Goal: Task Accomplishment & Management: Manage account settings

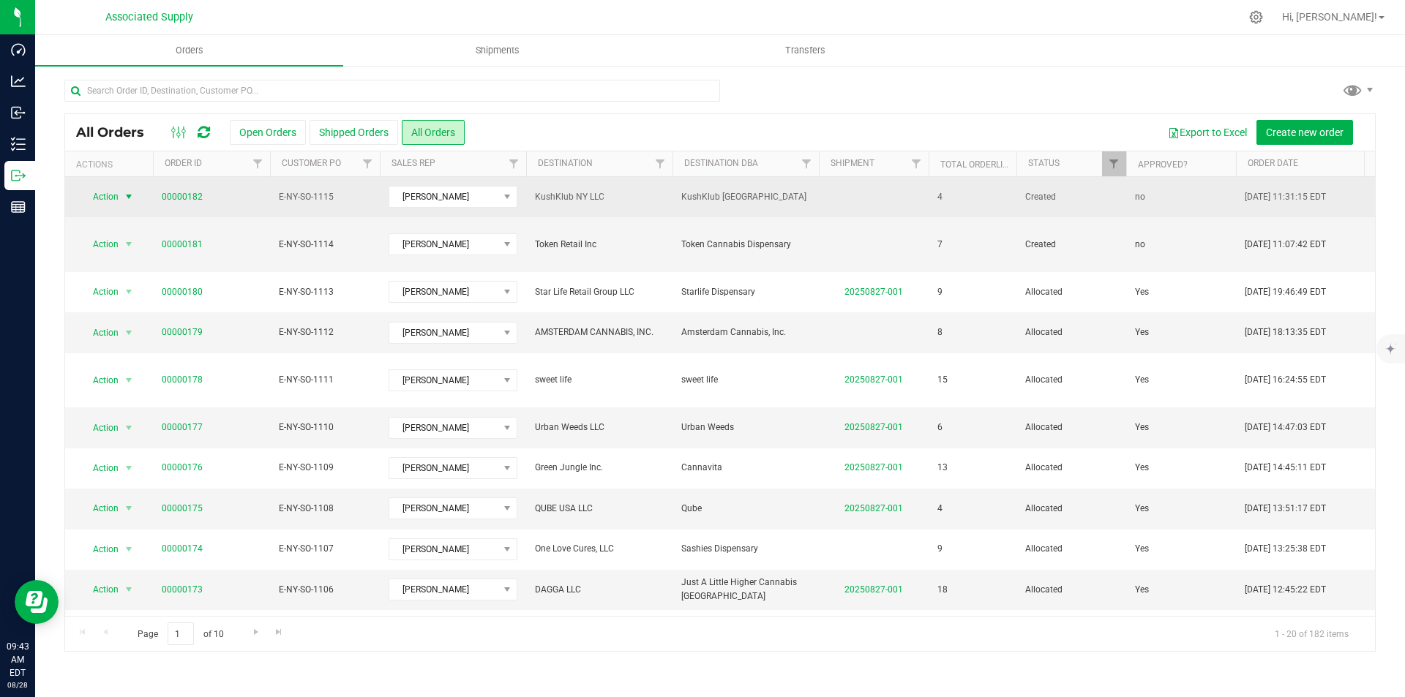
click at [129, 198] on span "select" at bounding box center [129, 197] width 12 height 12
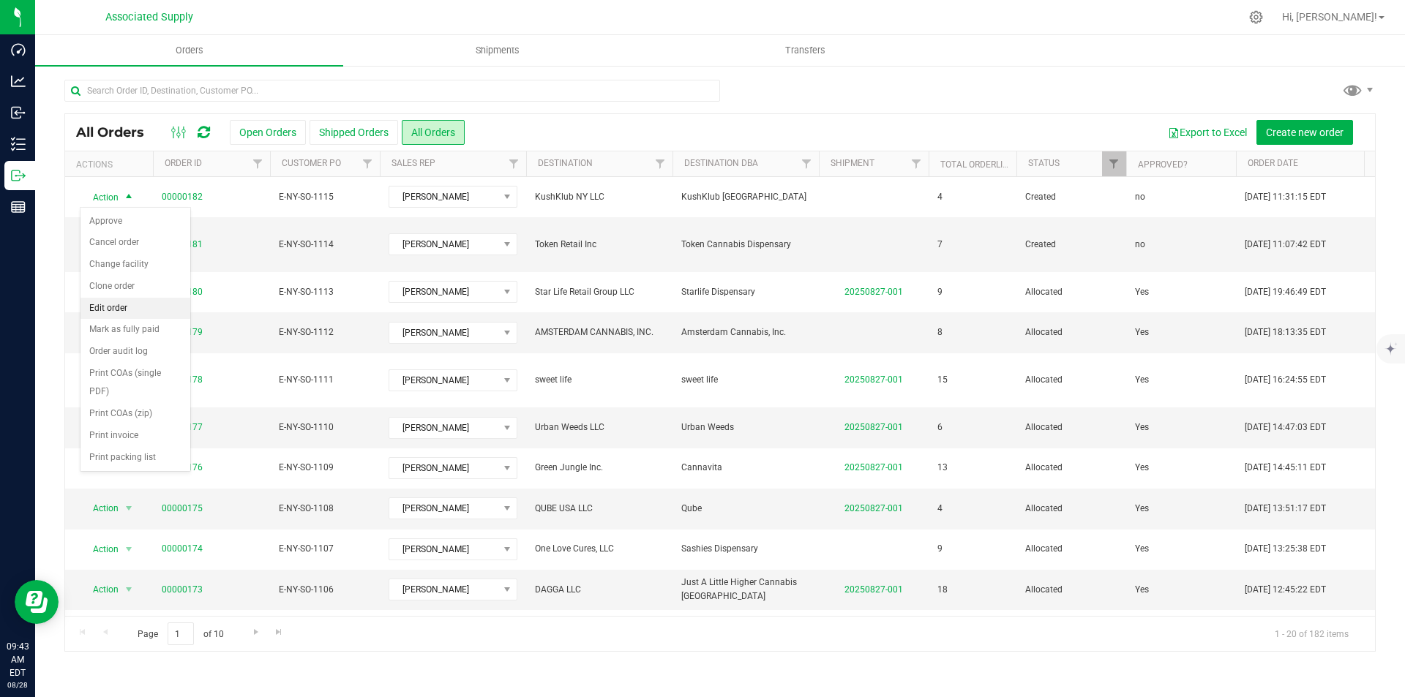
click at [116, 311] on li "Edit order" at bounding box center [136, 309] width 110 height 22
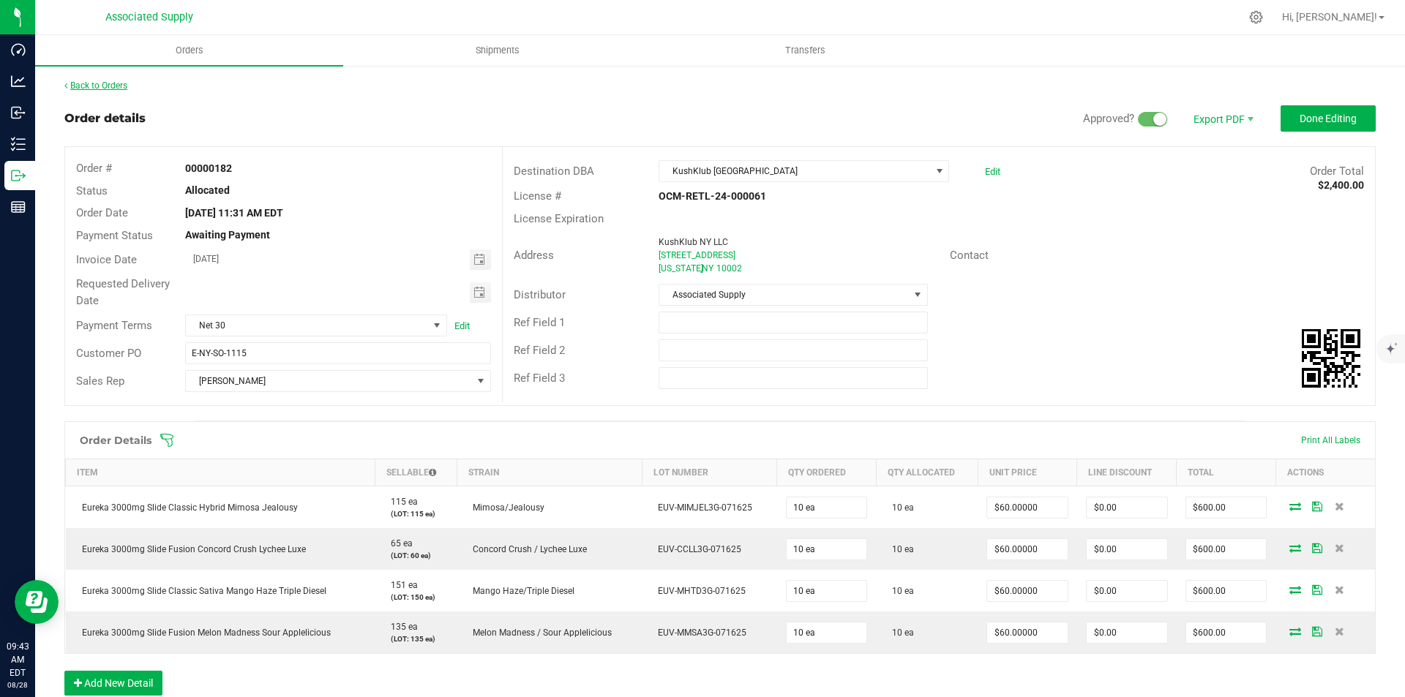
click at [77, 84] on link "Back to Orders" at bounding box center [95, 86] width 63 height 10
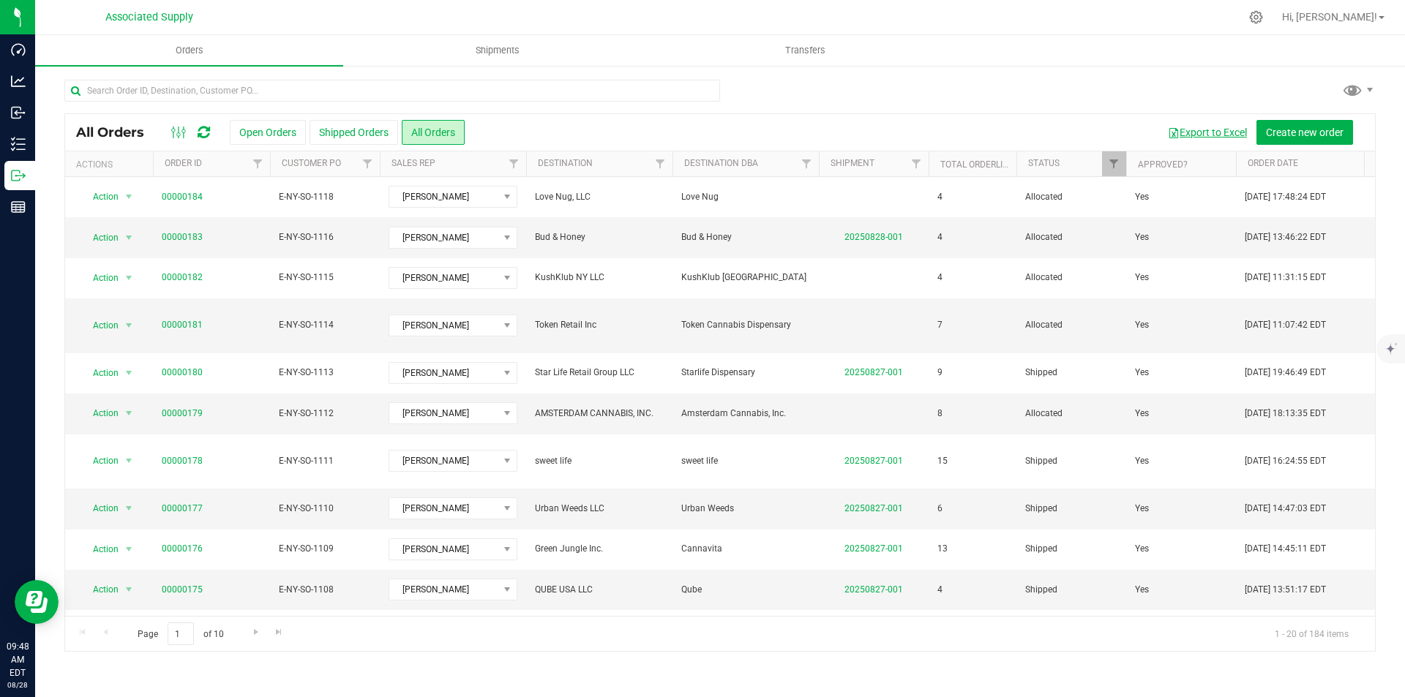
click at [1205, 132] on button "Export to Excel" at bounding box center [1208, 132] width 98 height 25
click at [188, 91] on input "text" at bounding box center [392, 91] width 656 height 22
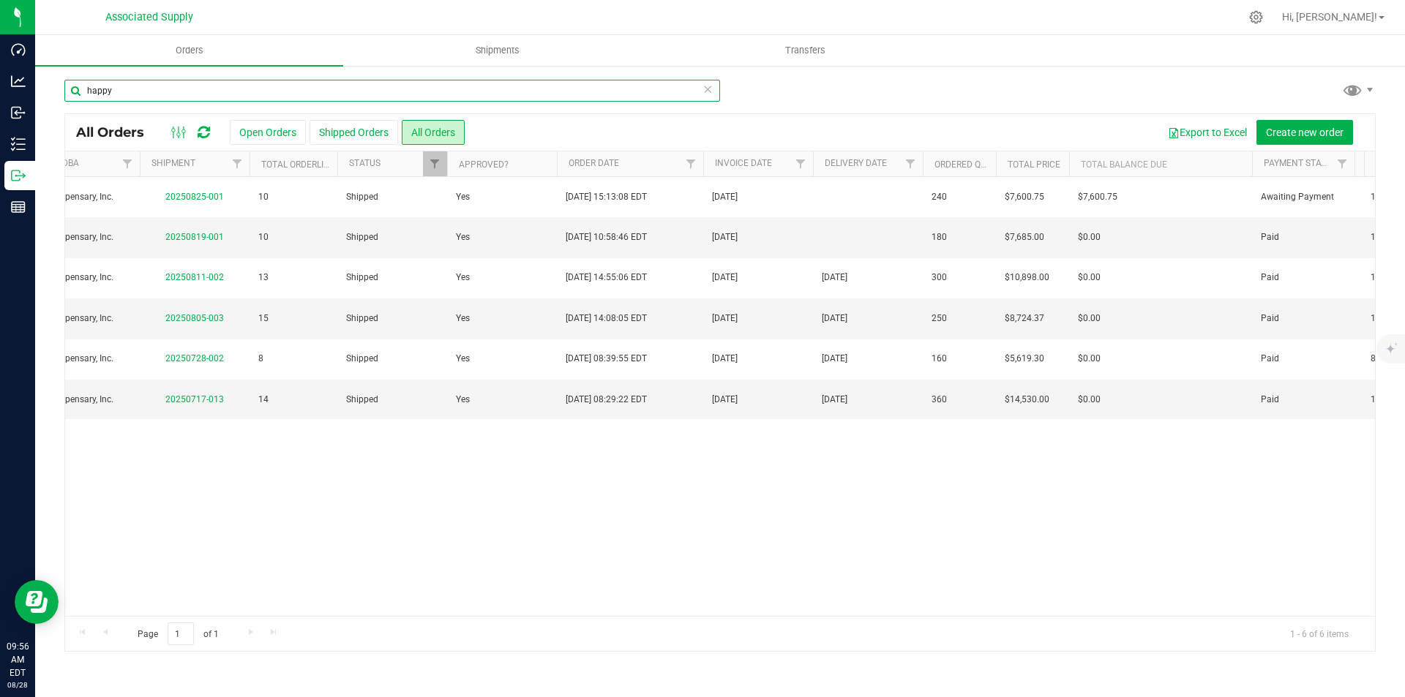
scroll to position [0, 678]
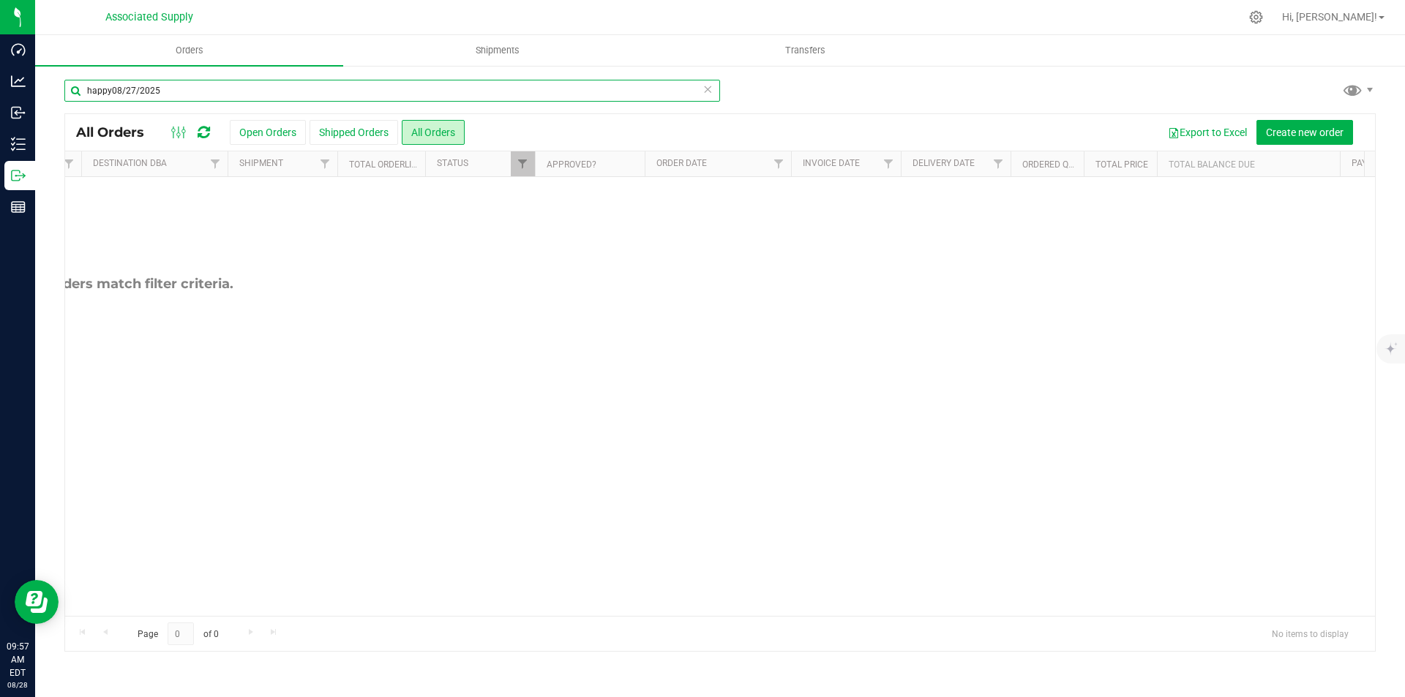
drag, startPoint x: 173, startPoint y: 90, endPoint x: 113, endPoint y: 89, distance: 60.0
click at [113, 89] on input "happy08/27/2025" at bounding box center [392, 91] width 656 height 22
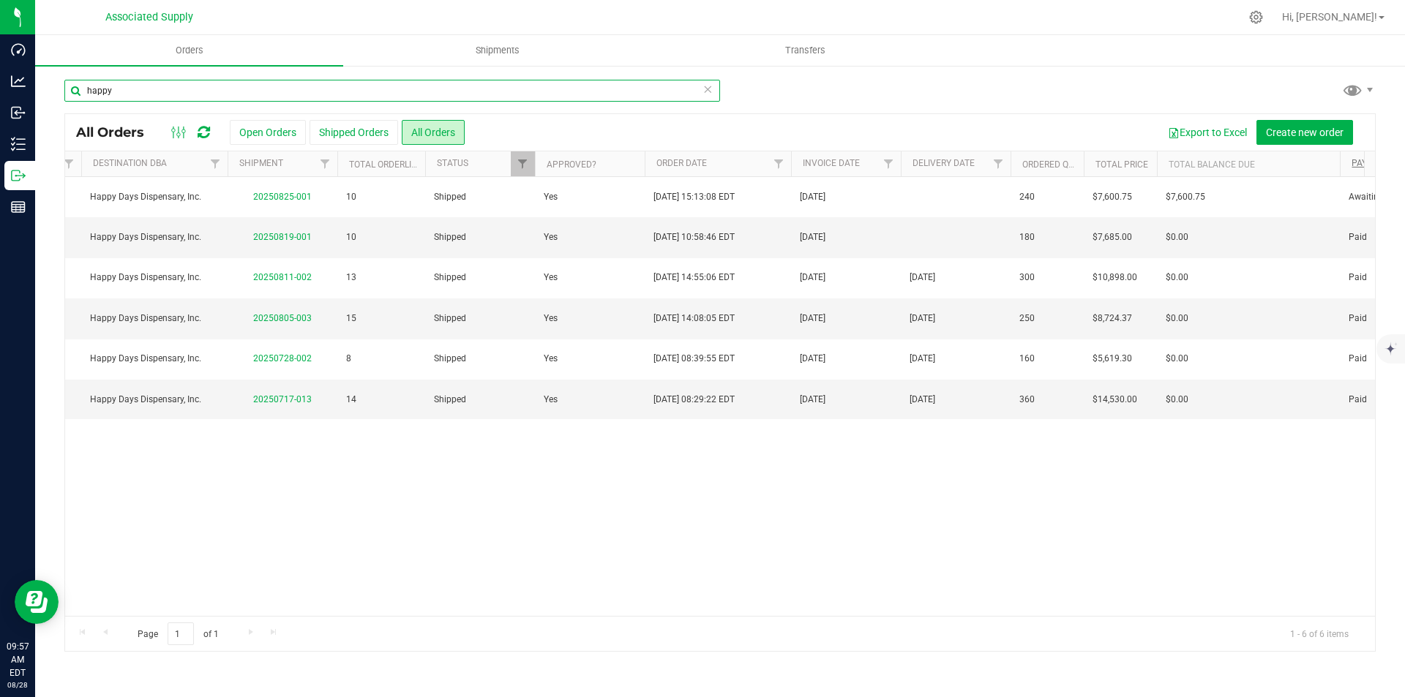
type input "happy"
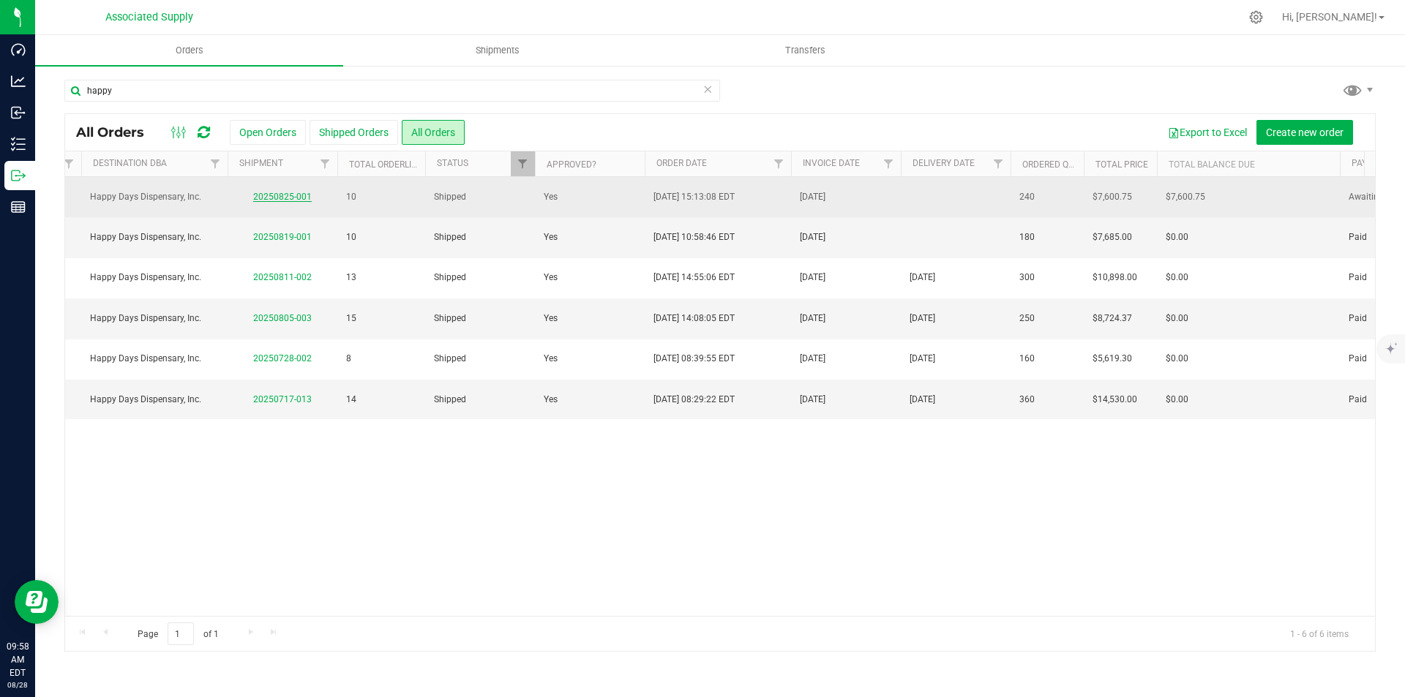
click at [282, 196] on link "20250825-001" at bounding box center [282, 197] width 59 height 10
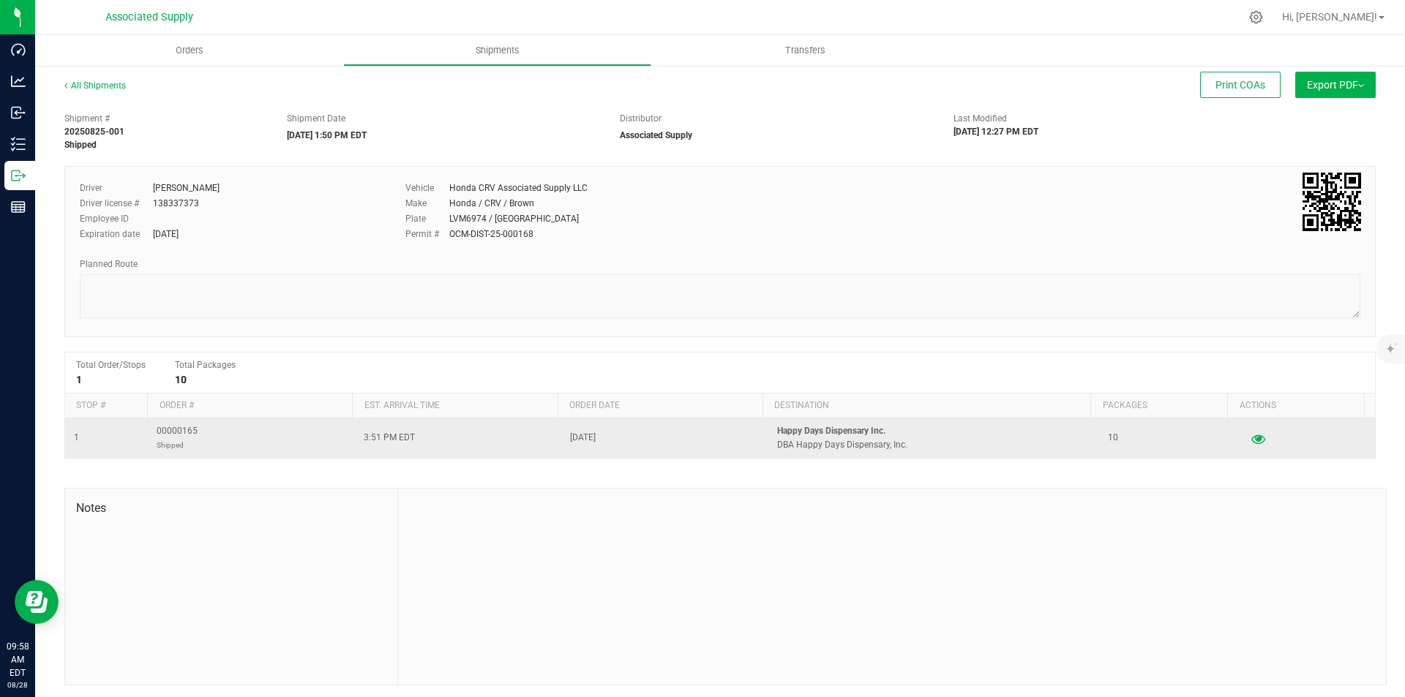
click at [1251, 439] on icon "button" at bounding box center [1258, 438] width 14 height 10
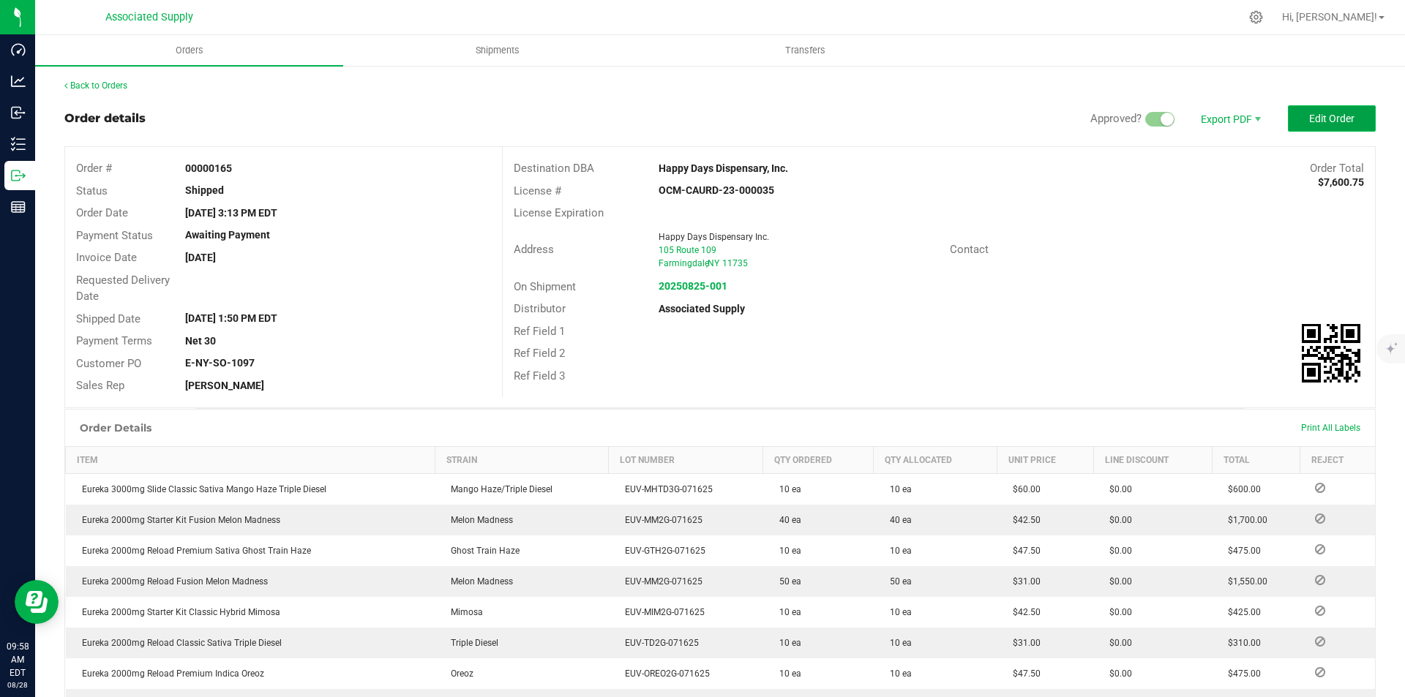
click at [1314, 117] on span "Edit Order" at bounding box center [1331, 119] width 45 height 12
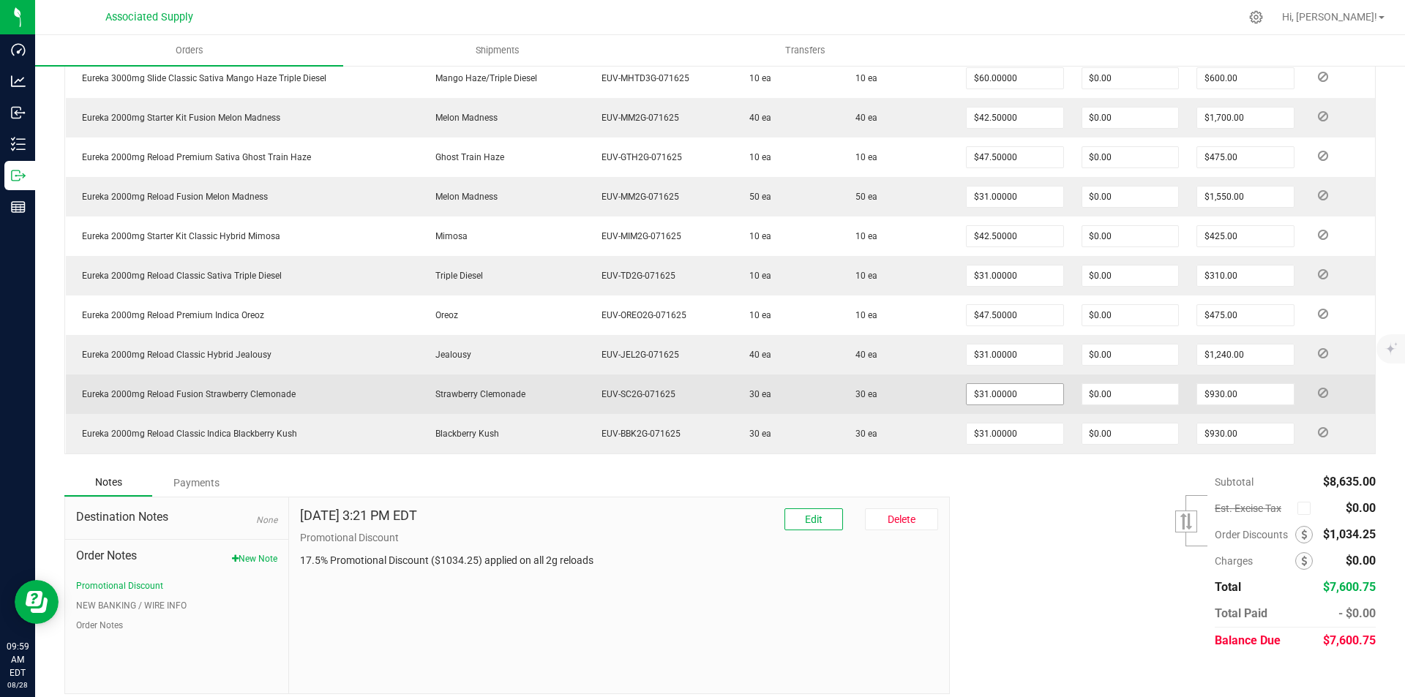
scroll to position [451, 0]
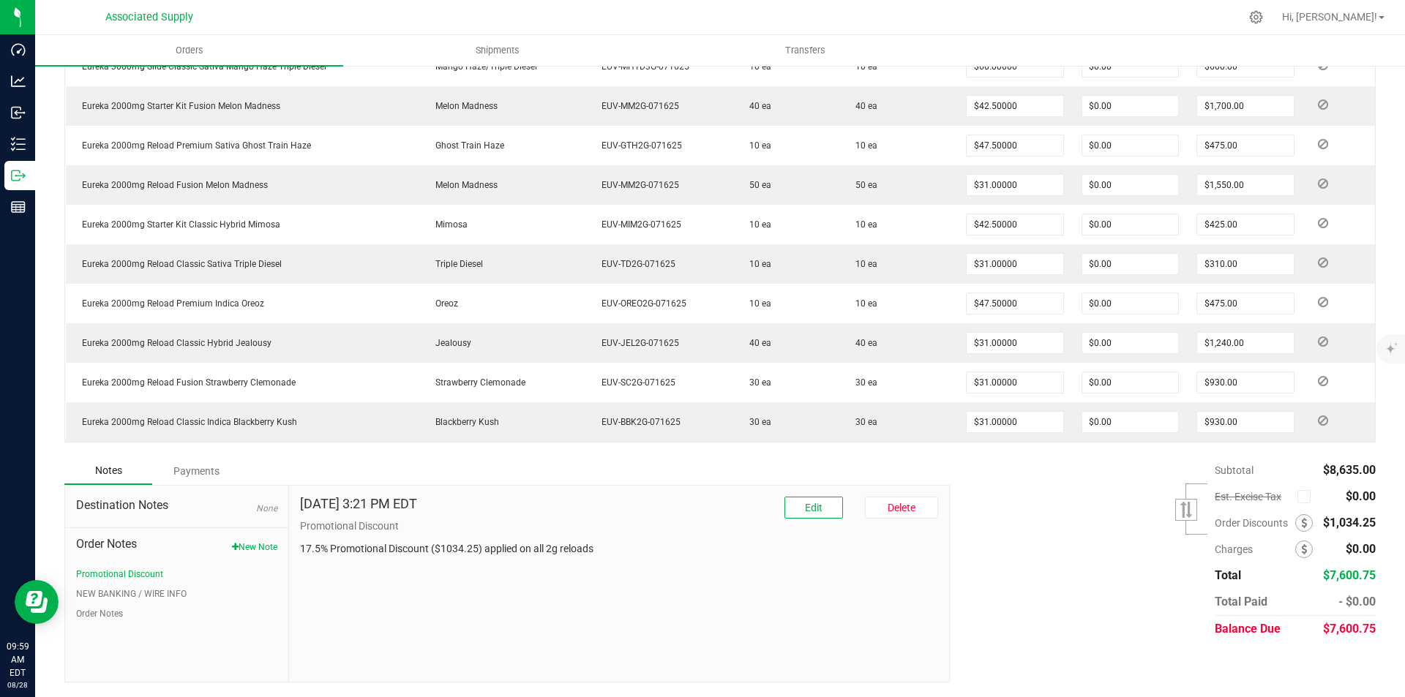
click at [192, 471] on div "Payments" at bounding box center [196, 471] width 88 height 26
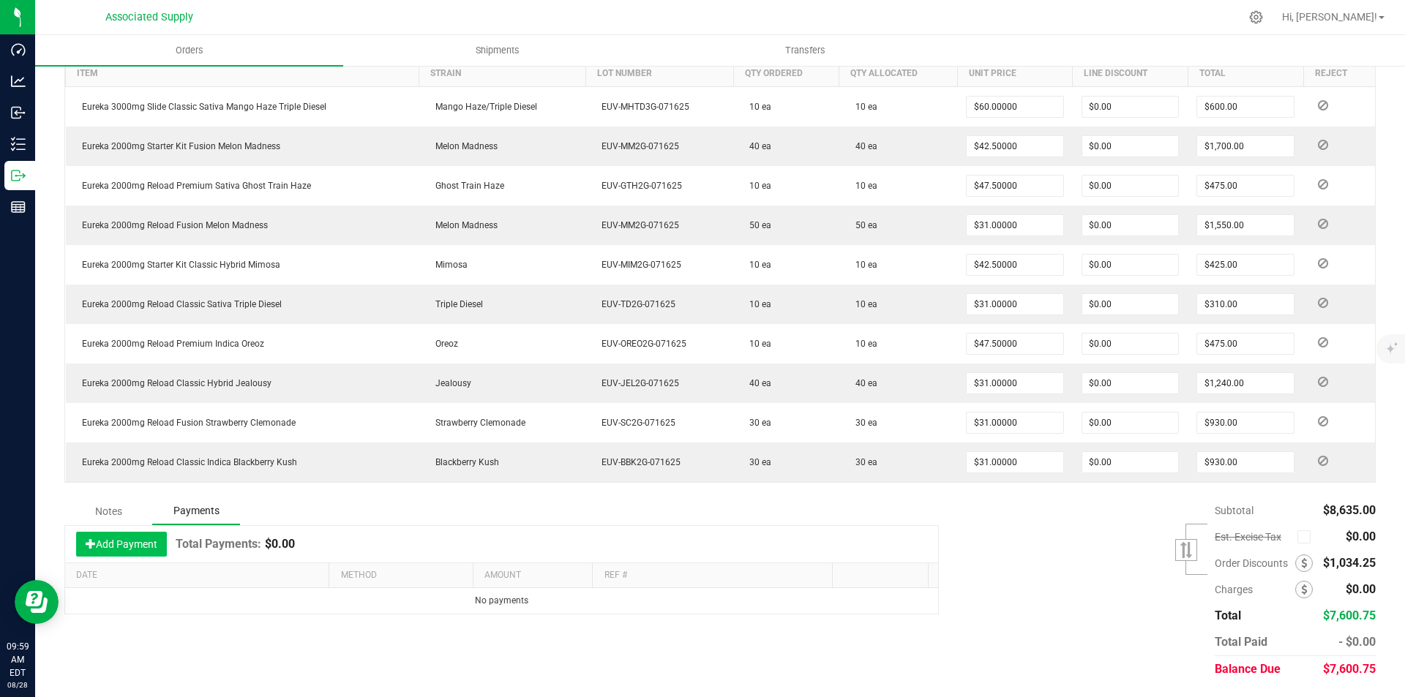
click at [124, 544] on button "Add Payment" at bounding box center [121, 544] width 91 height 25
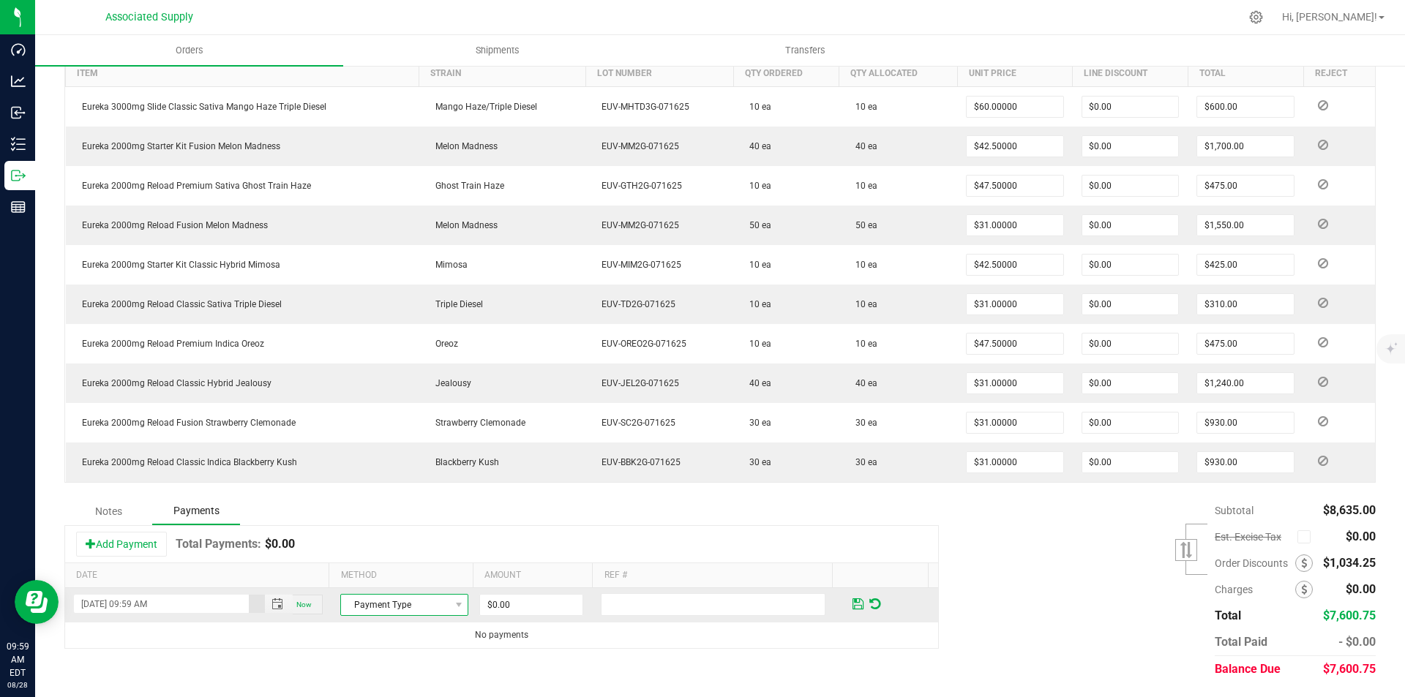
click at [432, 607] on span "Payment Type" at bounding box center [395, 605] width 108 height 20
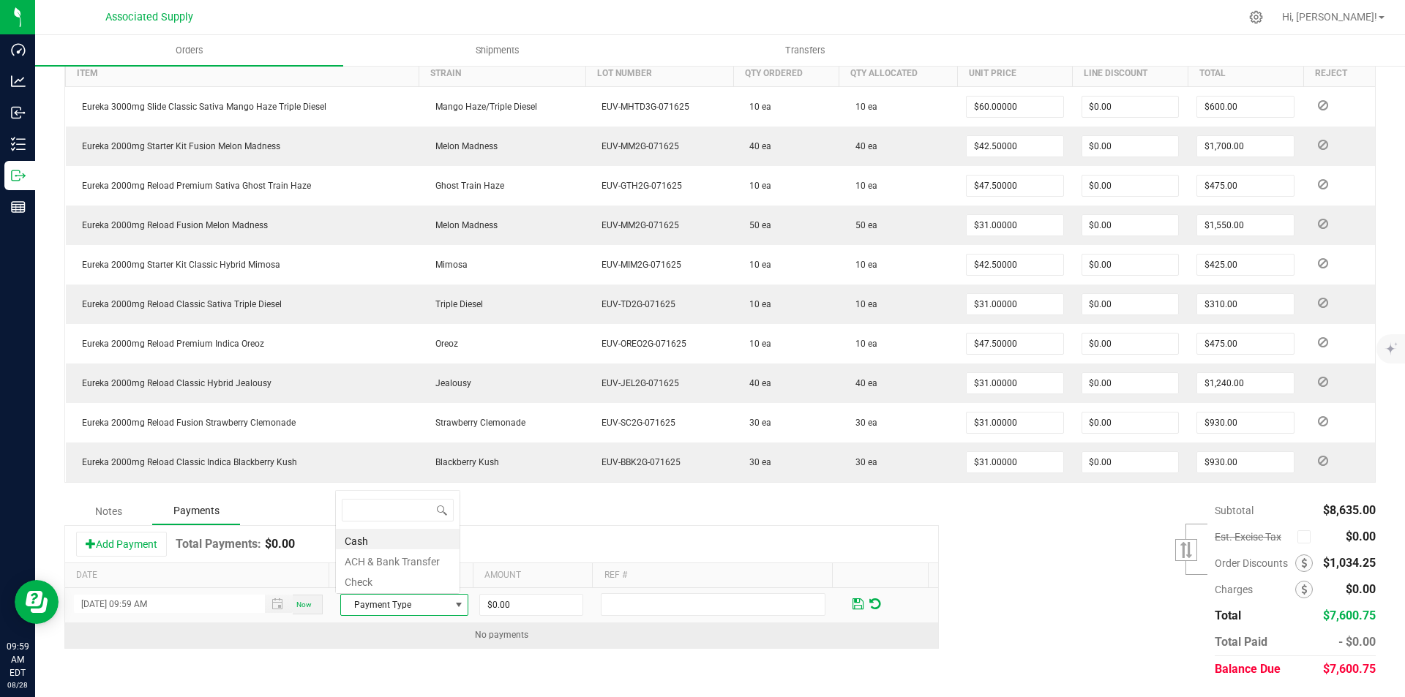
scroll to position [22, 124]
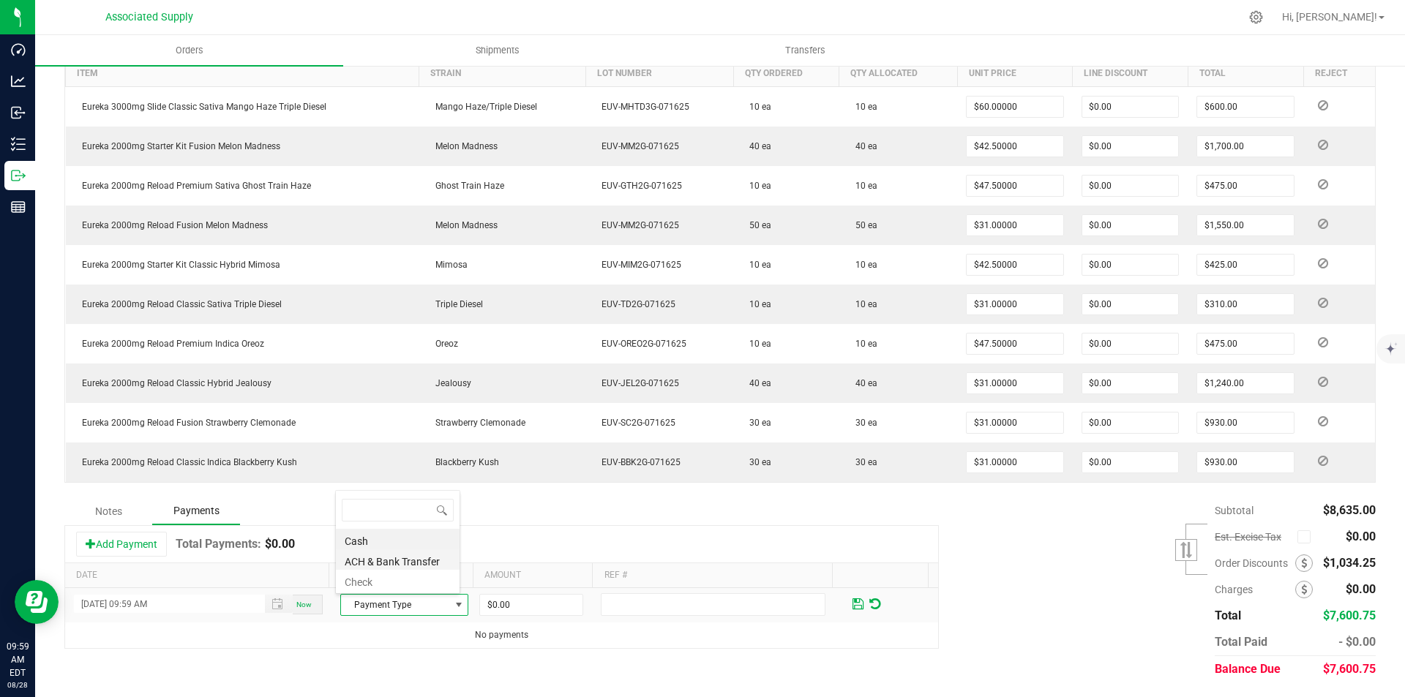
click at [383, 561] on li "ACH & Bank Transfer" at bounding box center [398, 560] width 124 height 20
click at [520, 607] on input "0" at bounding box center [531, 605] width 102 height 20
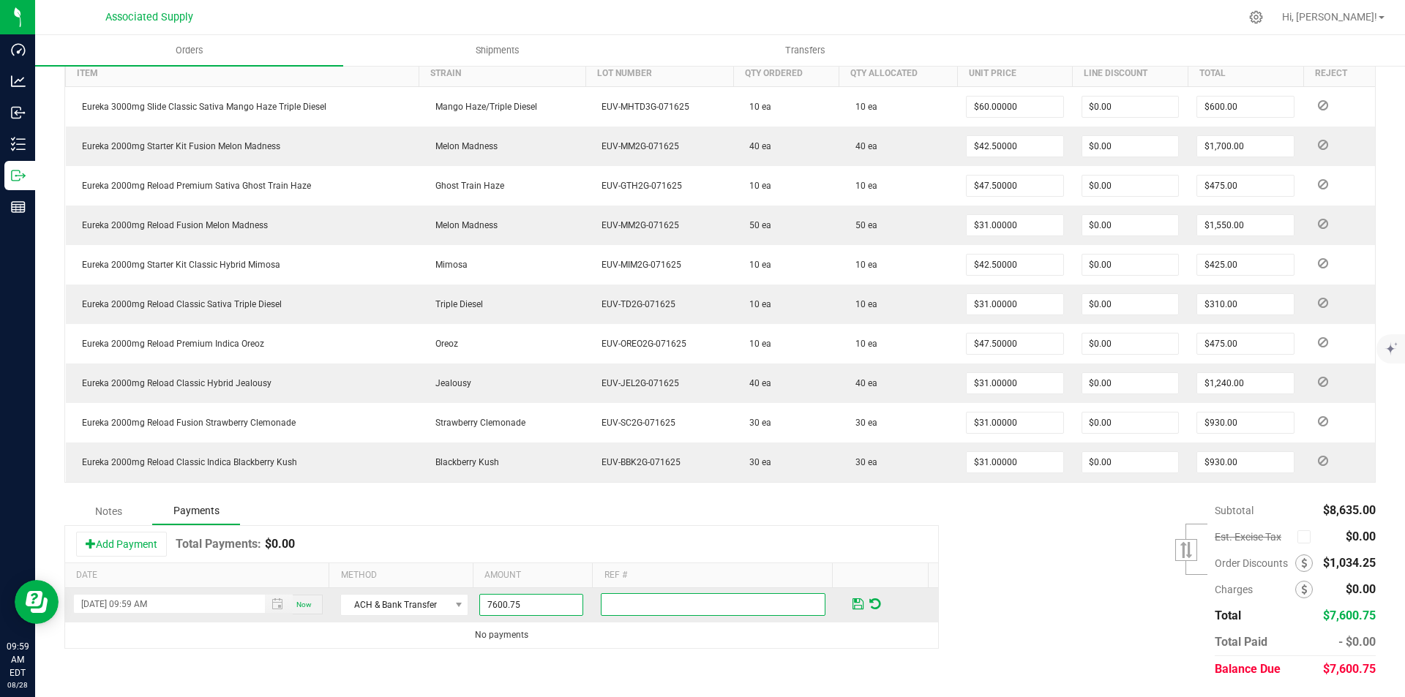
type input "$7,600.75"
click at [656, 605] on input "text" at bounding box center [713, 605] width 225 height 23
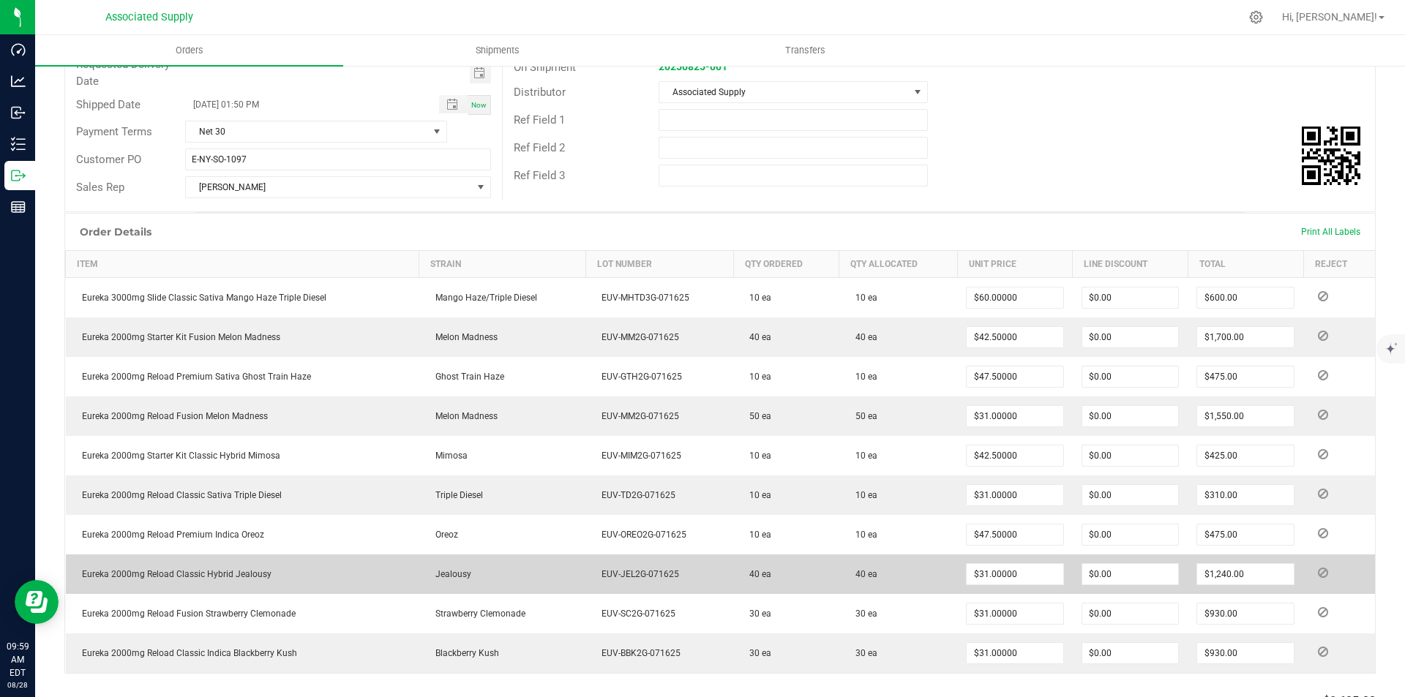
scroll to position [411, 0]
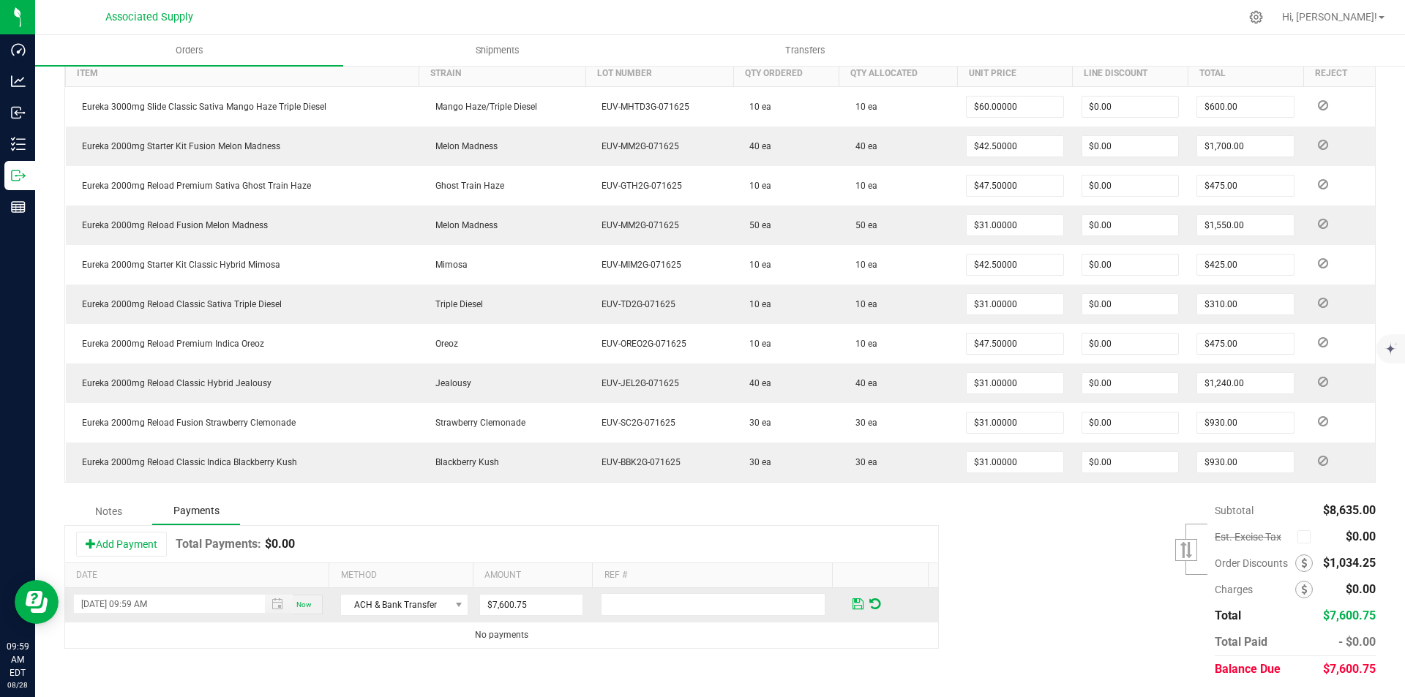
click at [853, 605] on span at bounding box center [858, 604] width 11 height 13
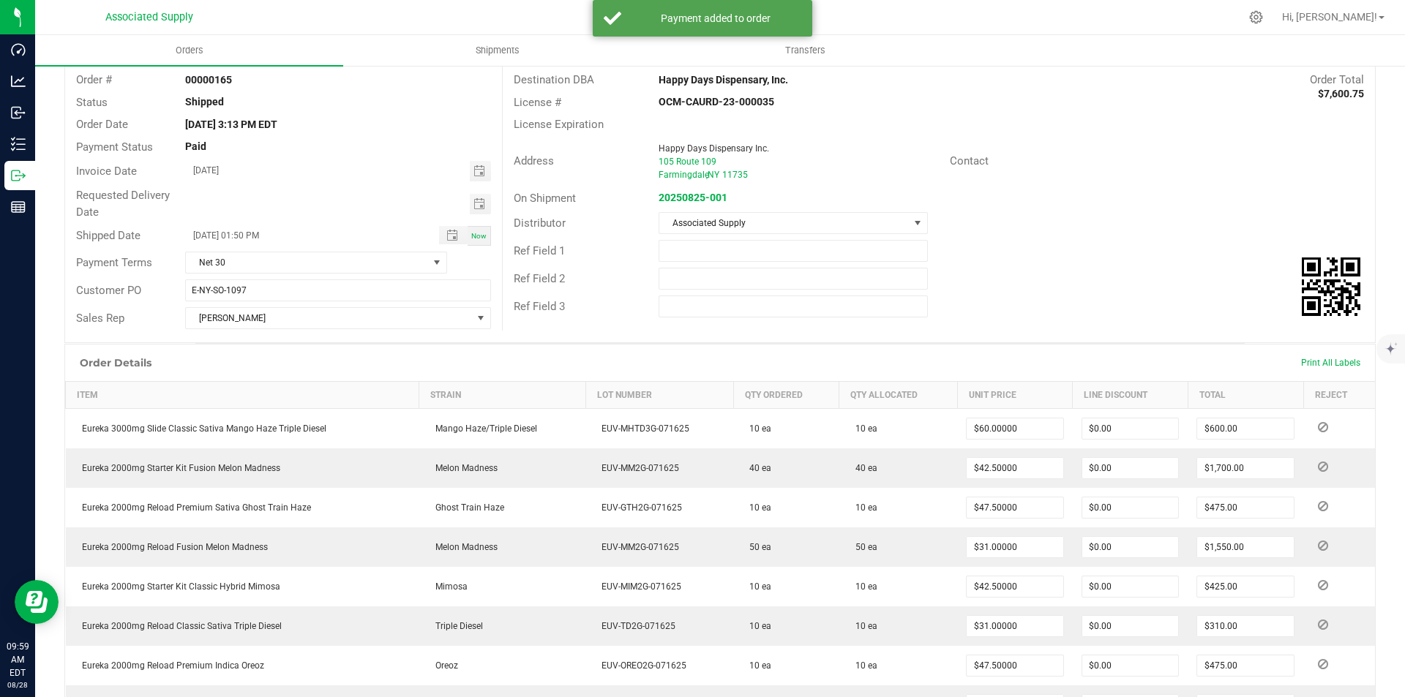
scroll to position [0, 0]
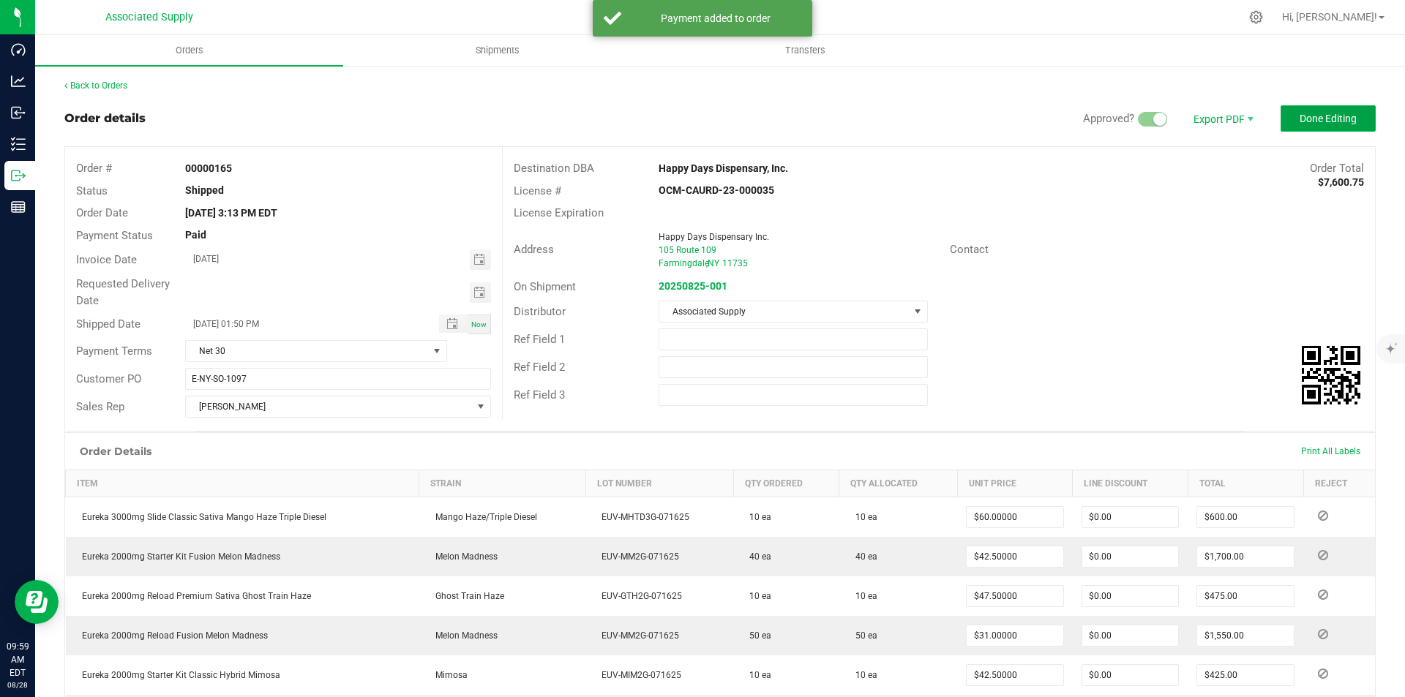
click at [1315, 117] on span "Done Editing" at bounding box center [1328, 119] width 57 height 12
